Goal: Information Seeking & Learning: Learn about a topic

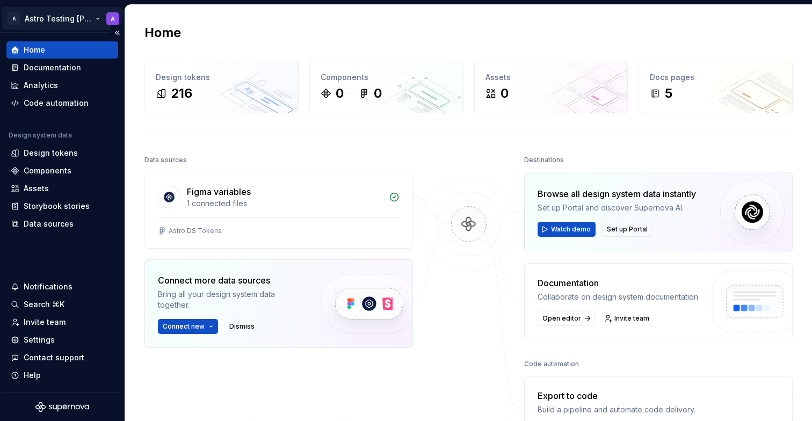
click at [81, 19] on html "A Astro Testing [PERSON_NAME] A Home Documentation Analytics Code automation De…" at bounding box center [406, 210] width 812 height 421
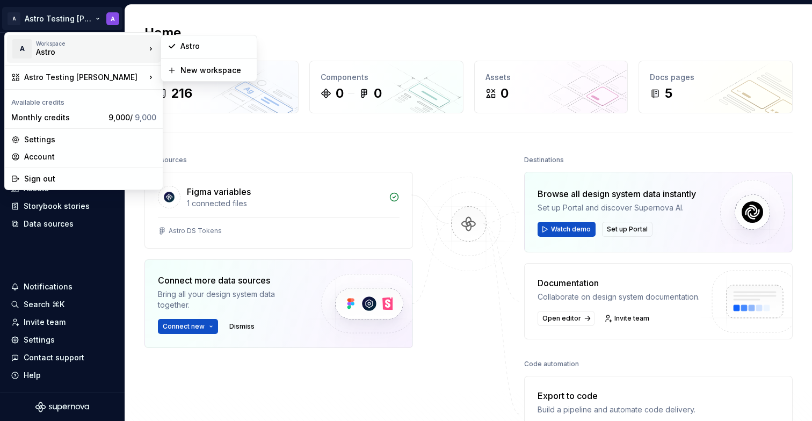
click at [74, 44] on div "Workspace" at bounding box center [91, 43] width 110 height 6
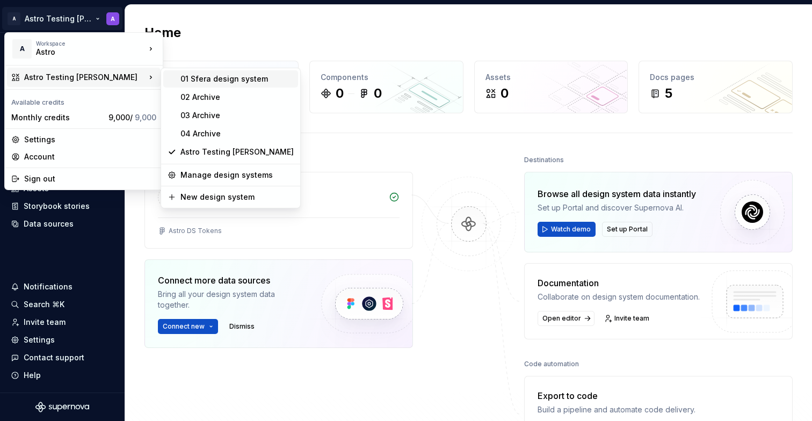
click at [235, 83] on div "01 Sfera design system" at bounding box center [236, 79] width 113 height 11
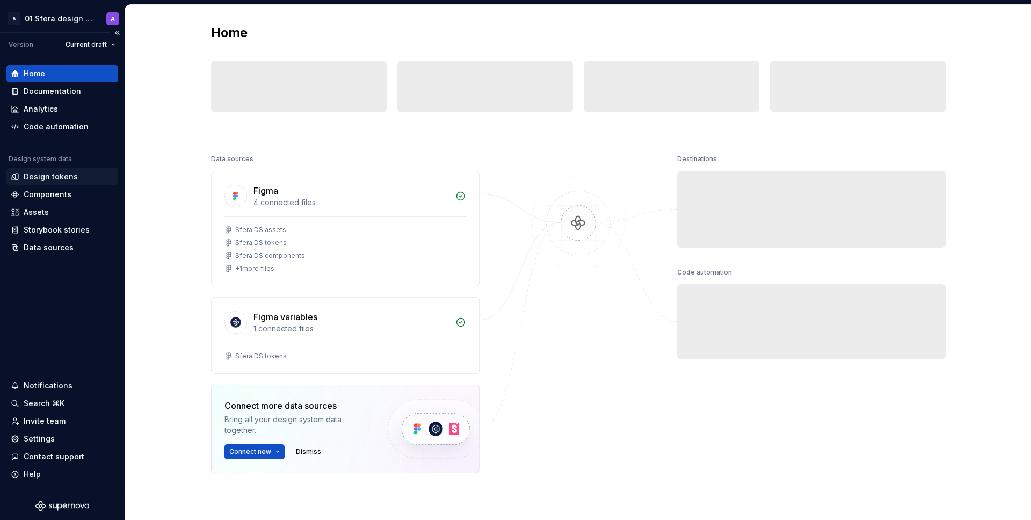
click at [58, 179] on div "Design tokens" at bounding box center [51, 176] width 54 height 11
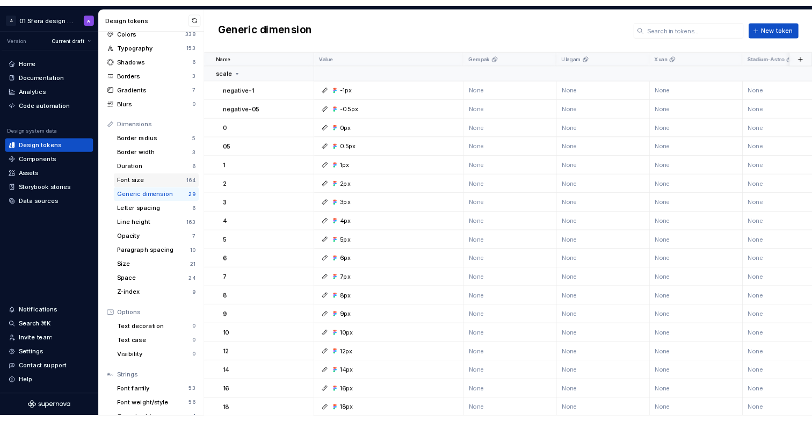
scroll to position [68, 0]
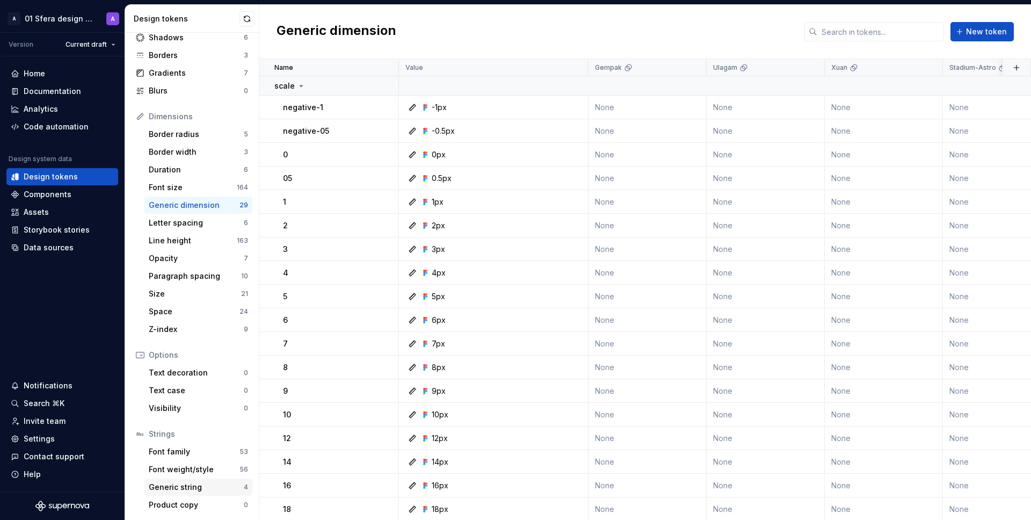
click at [208, 421] on div "Generic string" at bounding box center [196, 487] width 95 height 11
